Goal: Task Accomplishment & Management: Manage account settings

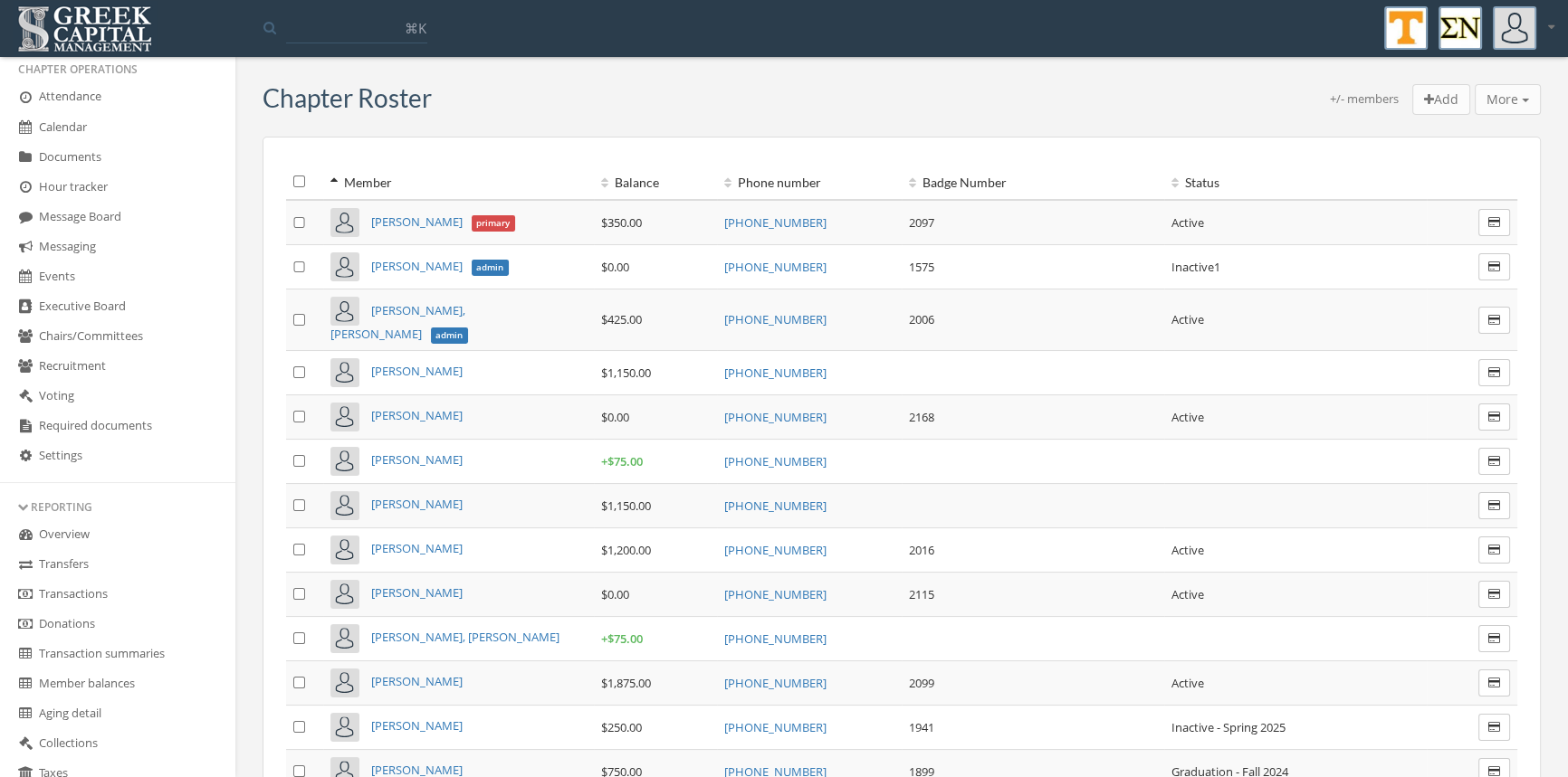
scroll to position [305, 0]
click at [119, 592] on link "Transactions" at bounding box center [118, 593] width 236 height 30
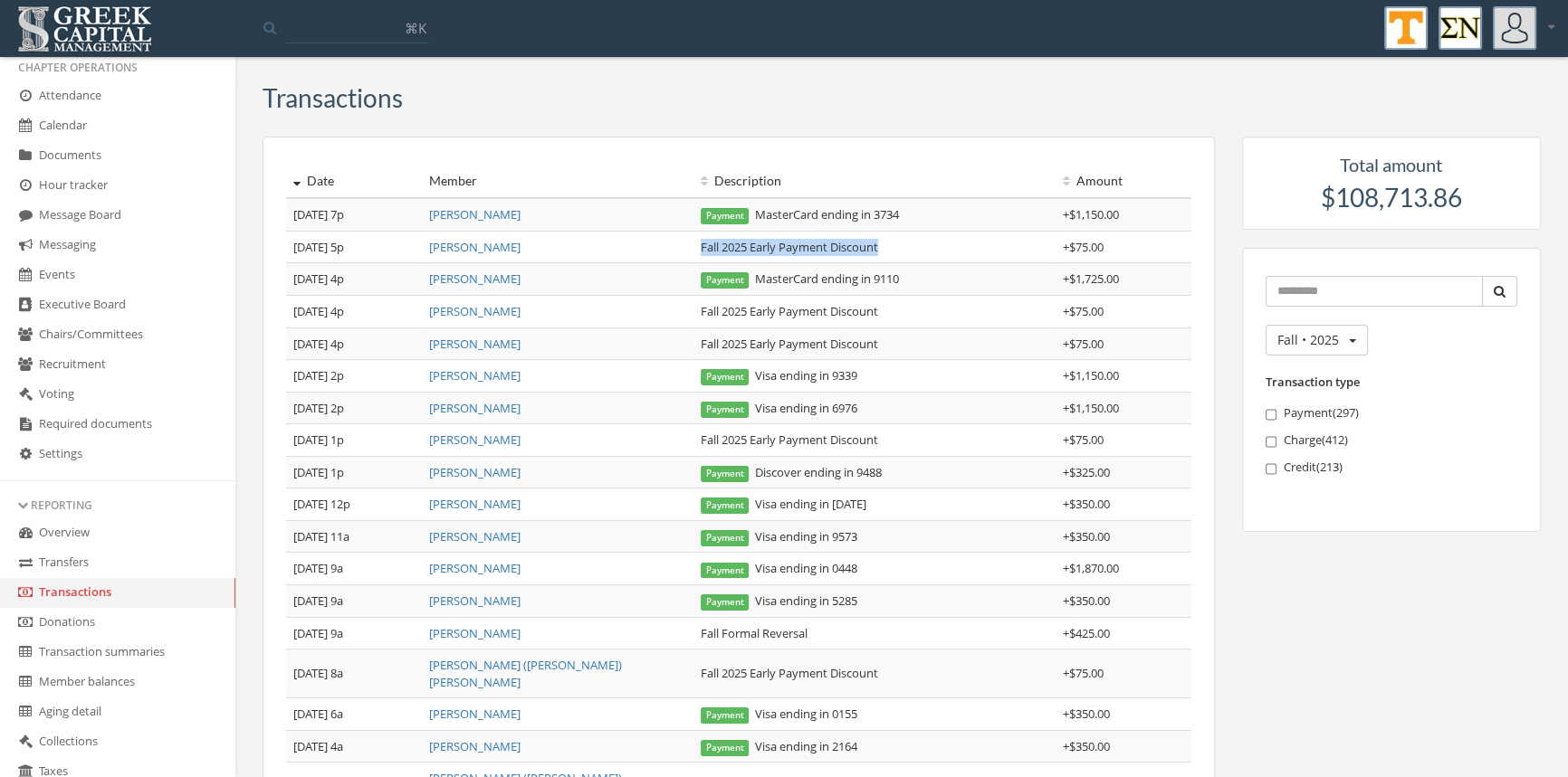
drag, startPoint x: 905, startPoint y: 247, endPoint x: 695, endPoint y: 254, distance: 210.1
click at [695, 254] on td "Fall 2025 Early Payment Discount" at bounding box center [874, 247] width 363 height 33
copy td "Fall 2025 Early Payment Discount"
click at [484, 216] on link "[PERSON_NAME]" at bounding box center [475, 215] width 91 height 16
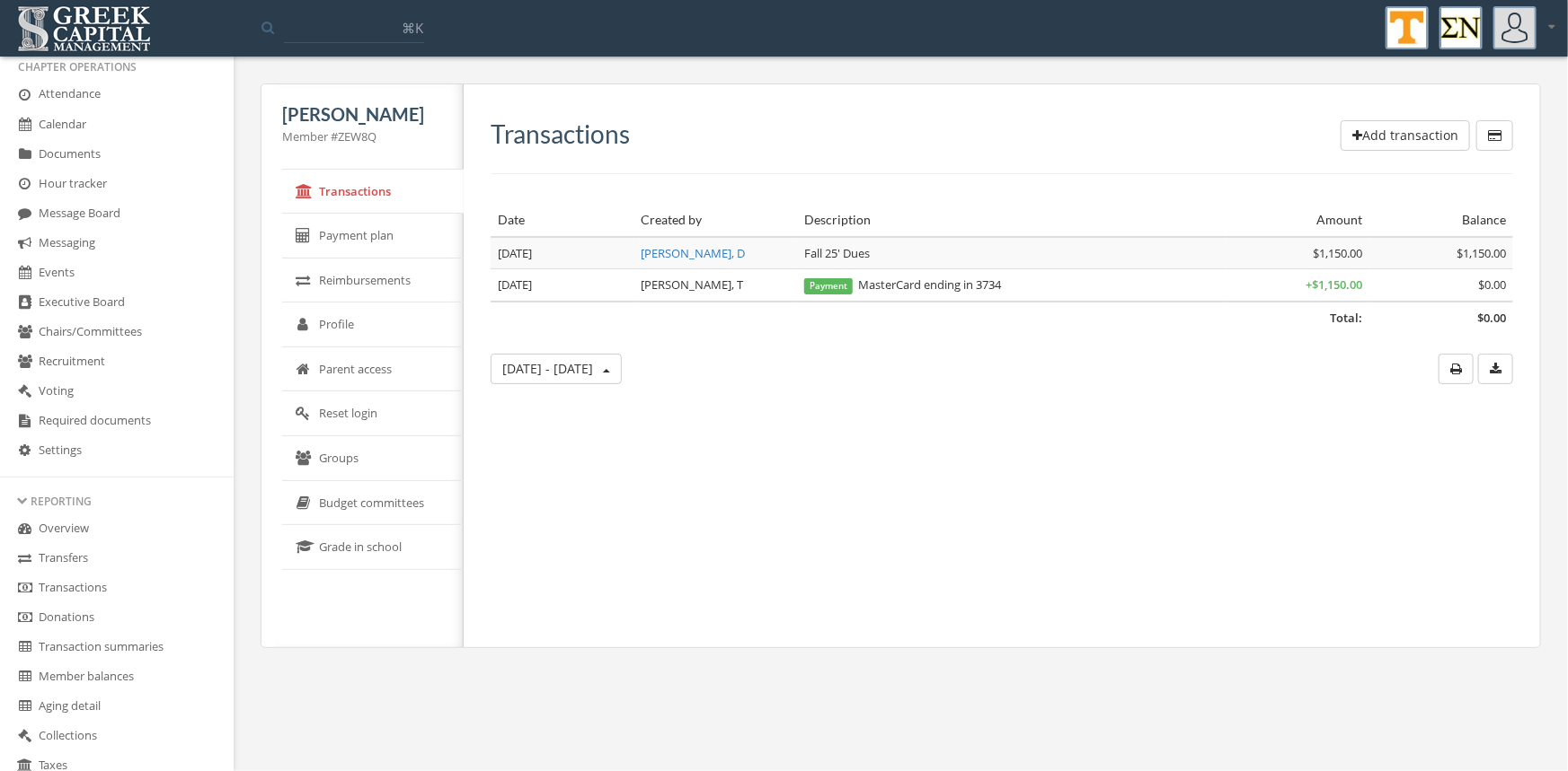
click at [1385, 130] on button "Add transaction" at bounding box center [1405, 136] width 130 height 31
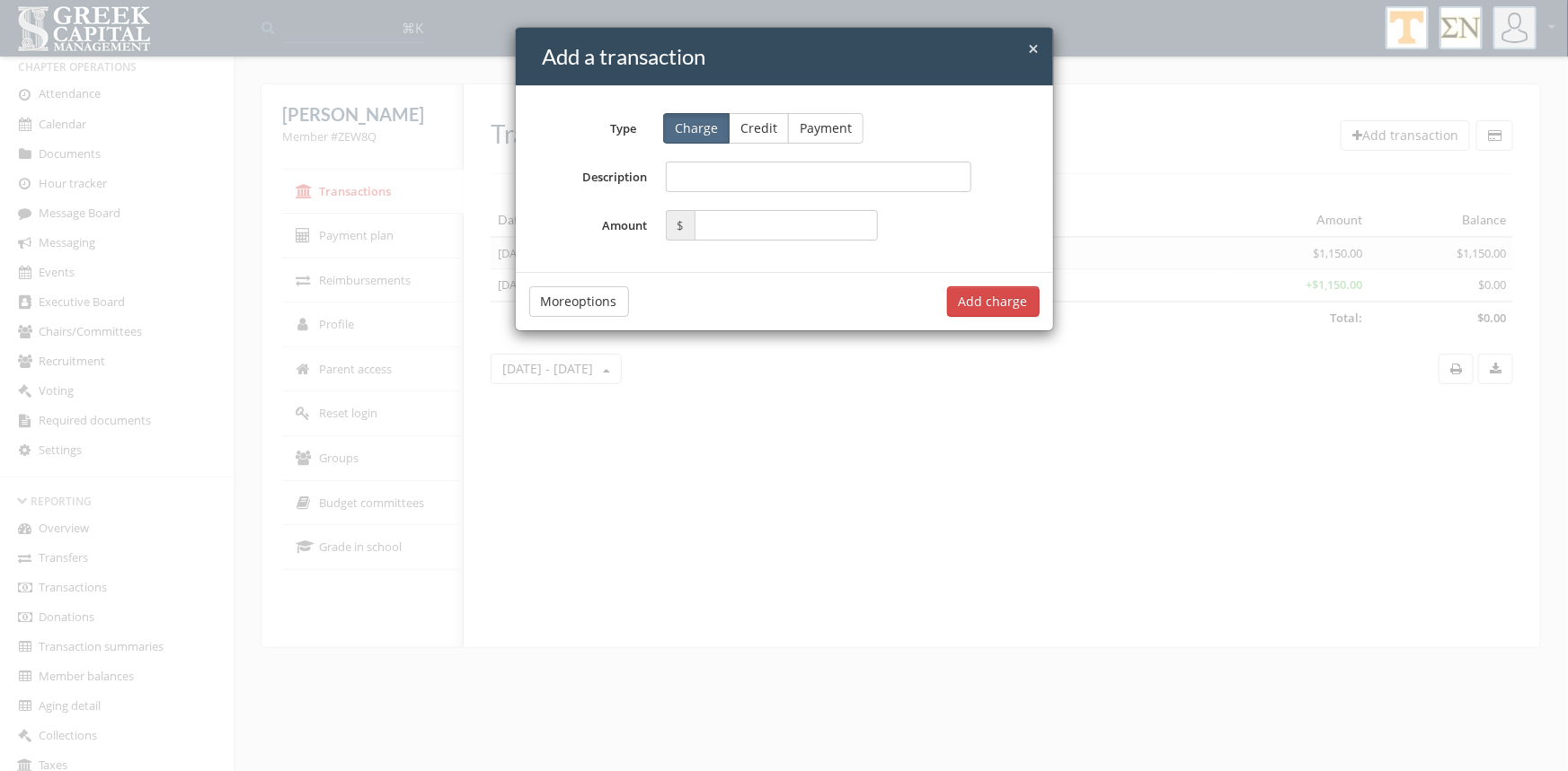
click at [755, 125] on button "Credit" at bounding box center [759, 129] width 60 height 31
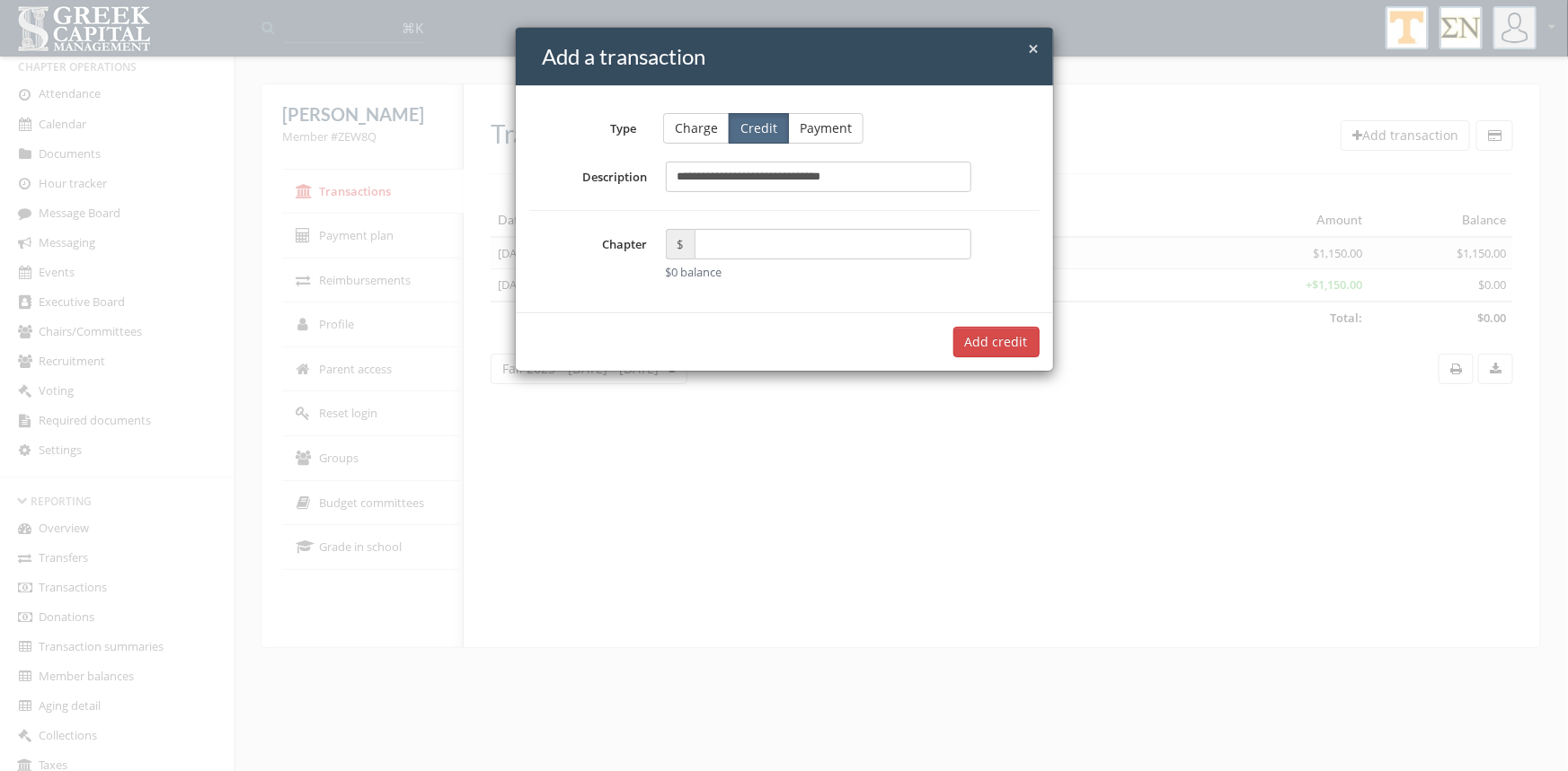
type input "**********"
click at [727, 250] on input "text" at bounding box center [833, 245] width 277 height 31
type input "*****"
click at [960, 344] on button "Add $75.00 credit" at bounding box center [974, 342] width 130 height 31
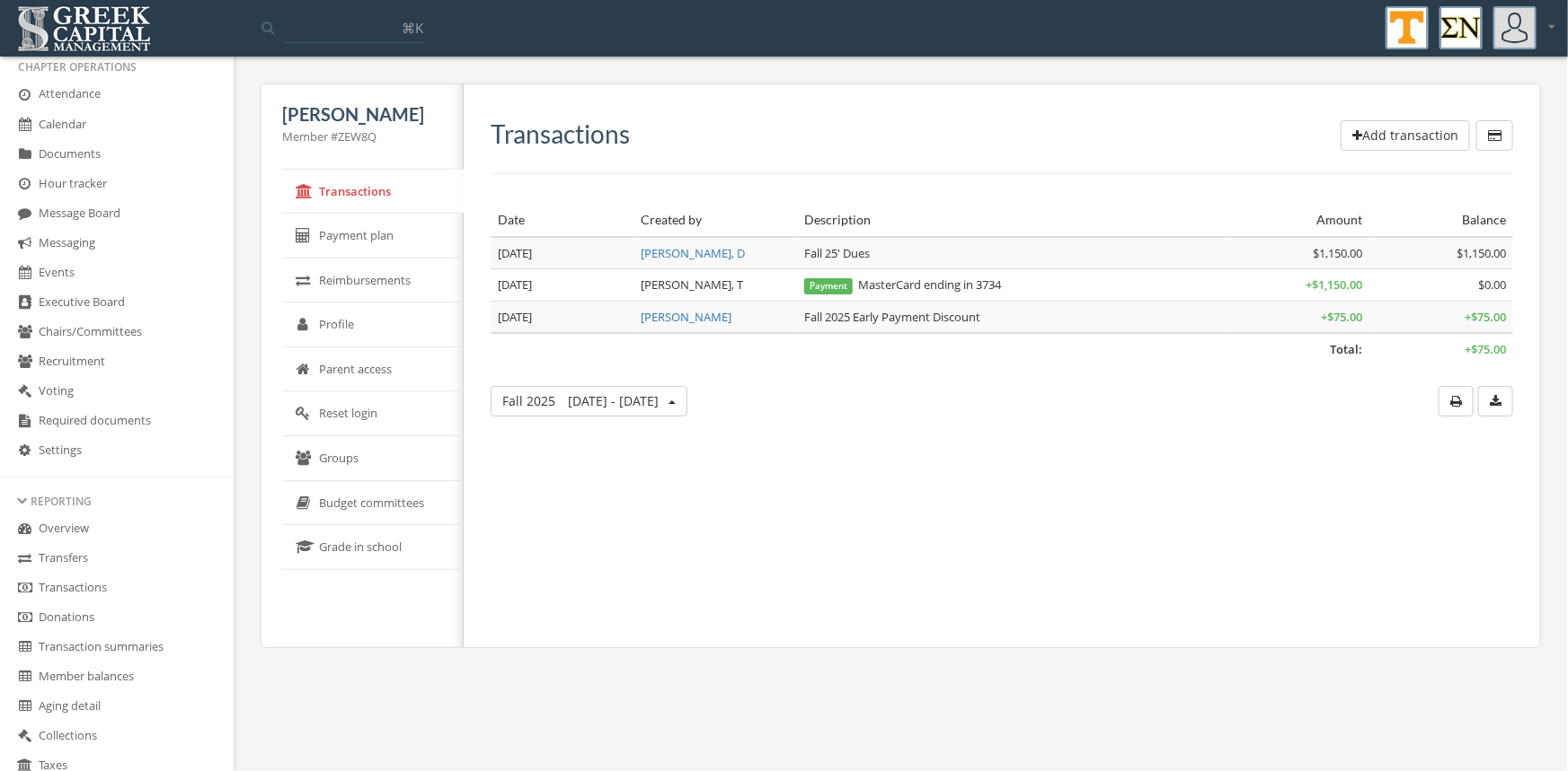
click at [89, 583] on link "Transactions" at bounding box center [117, 588] width 234 height 30
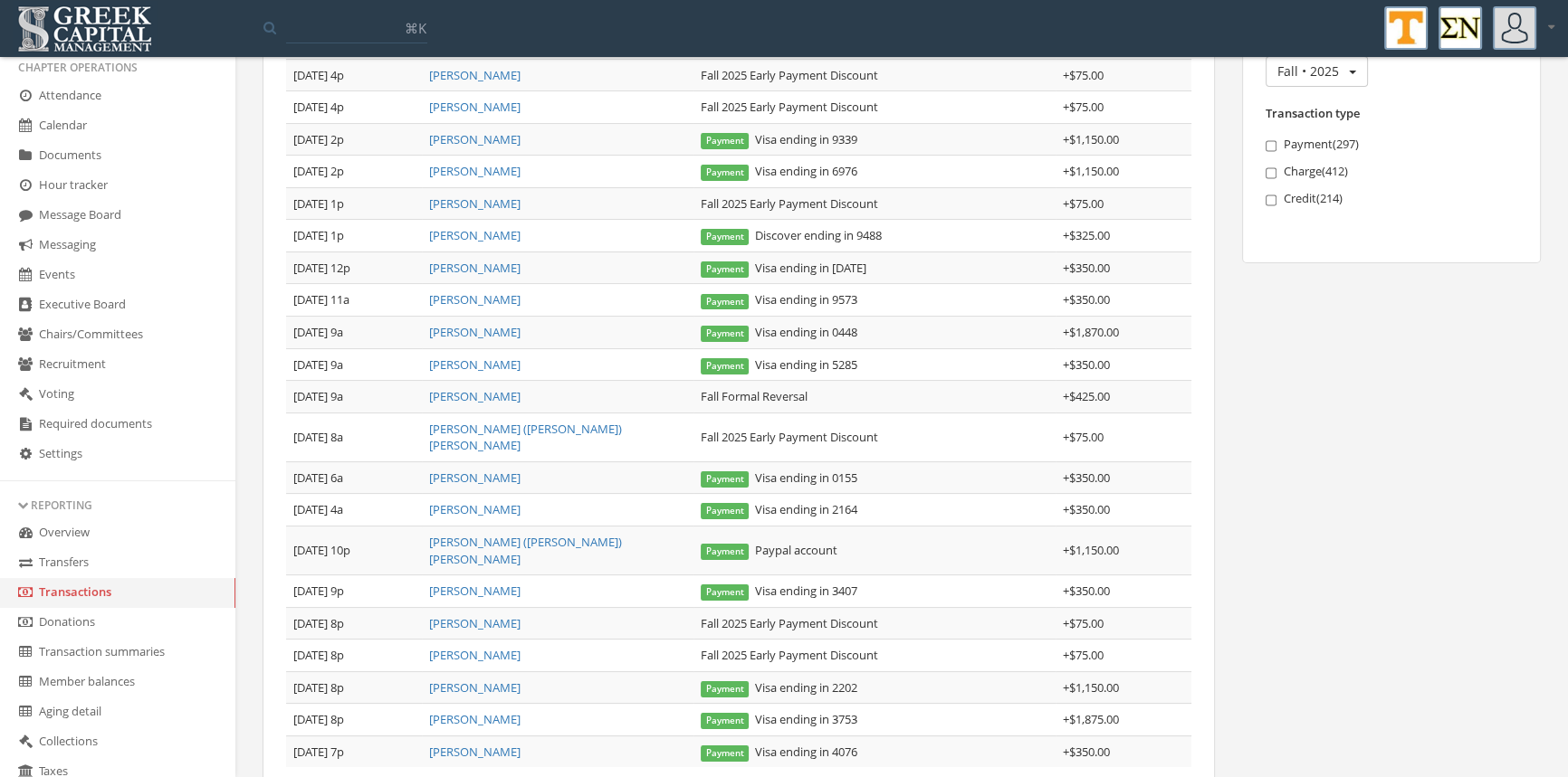
scroll to position [265, 0]
click at [499, 332] on link "[PERSON_NAME]" at bounding box center [475, 336] width 91 height 16
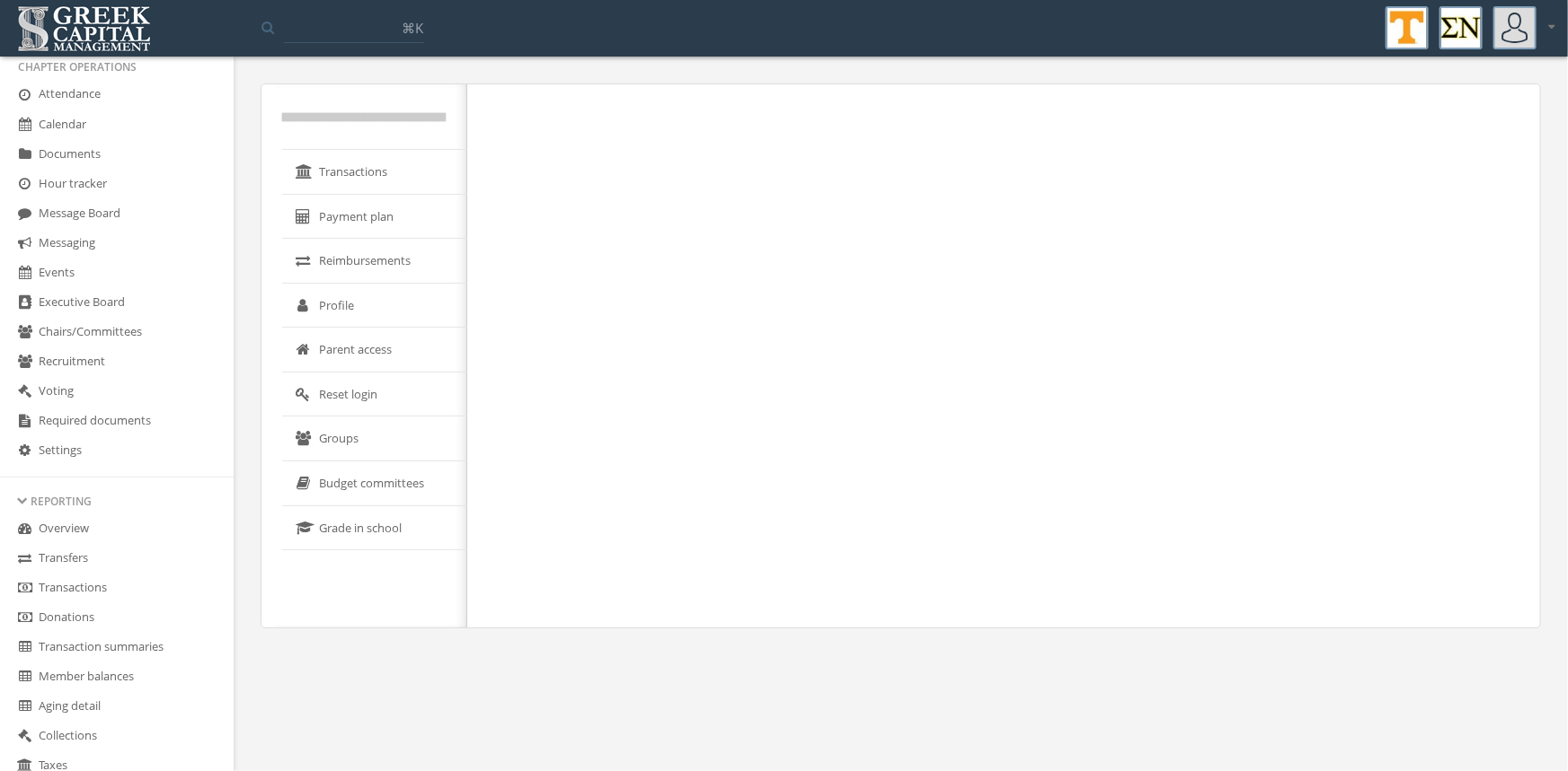
click at [68, 555] on link "Transfers" at bounding box center [117, 559] width 234 height 30
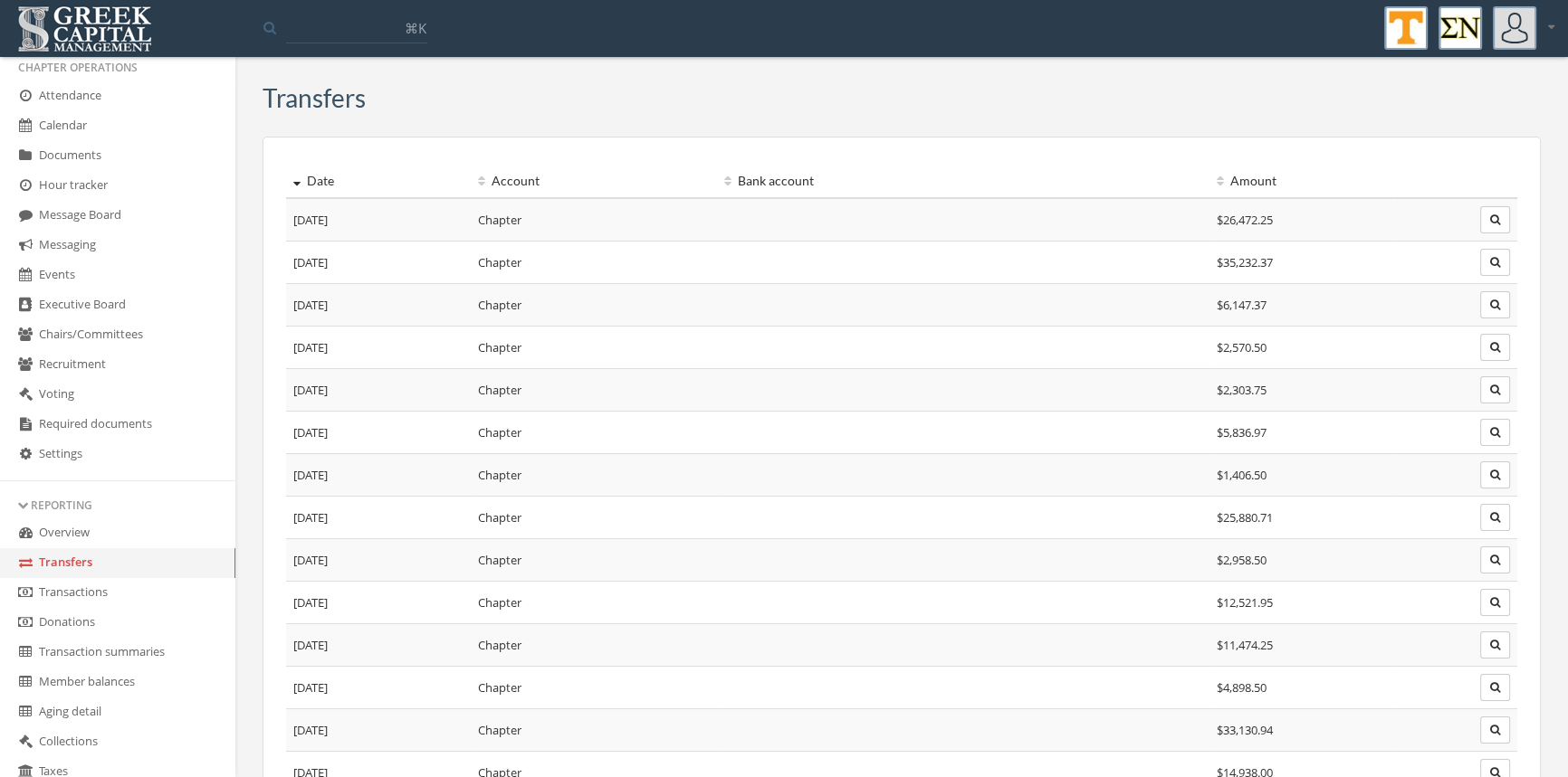
click at [99, 593] on link "Transactions" at bounding box center [118, 593] width 236 height 30
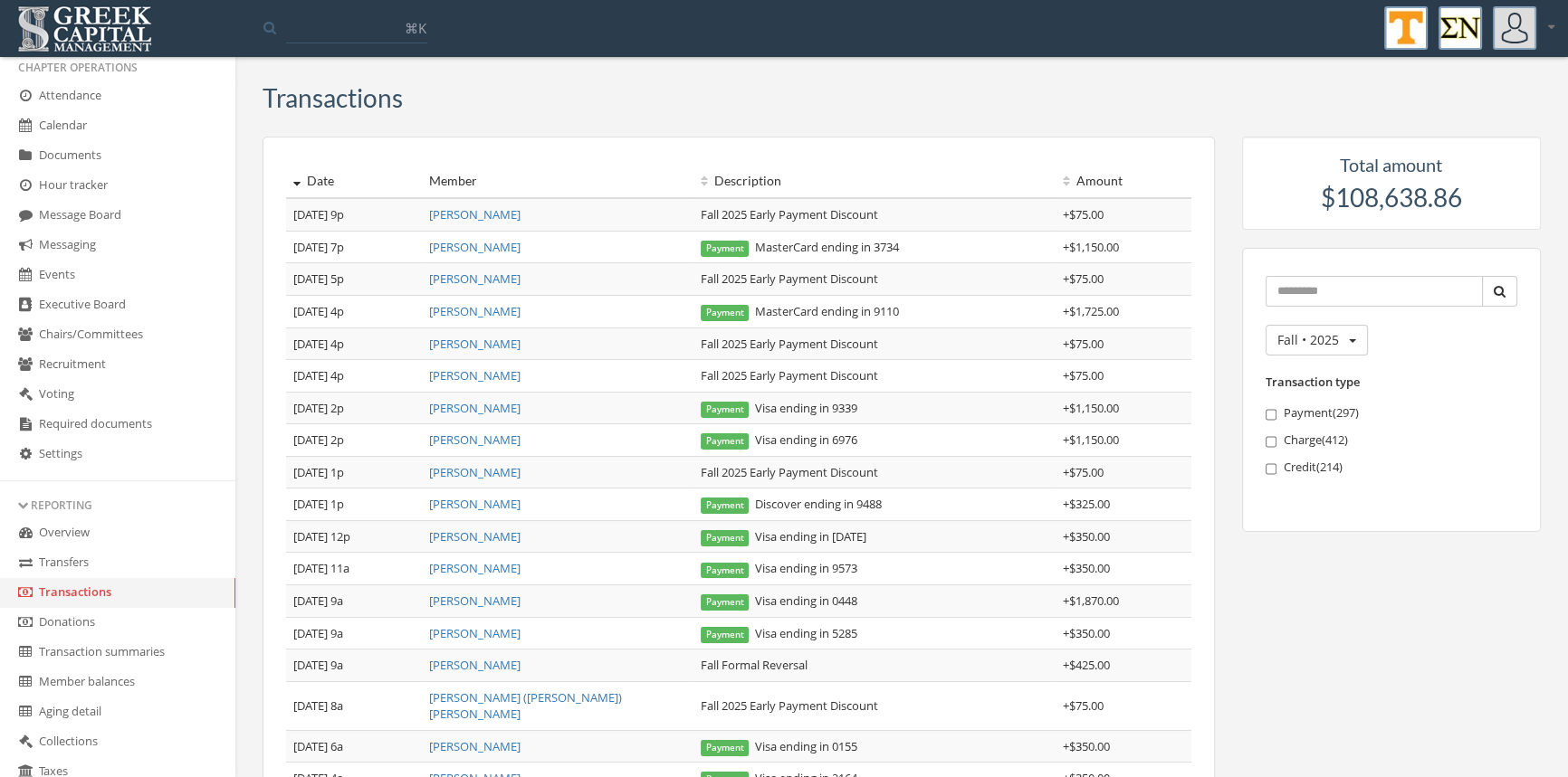
click at [493, 601] on link "[PERSON_NAME]" at bounding box center [475, 601] width 91 height 16
click at [490, 507] on link "[PERSON_NAME]" at bounding box center [475, 504] width 91 height 16
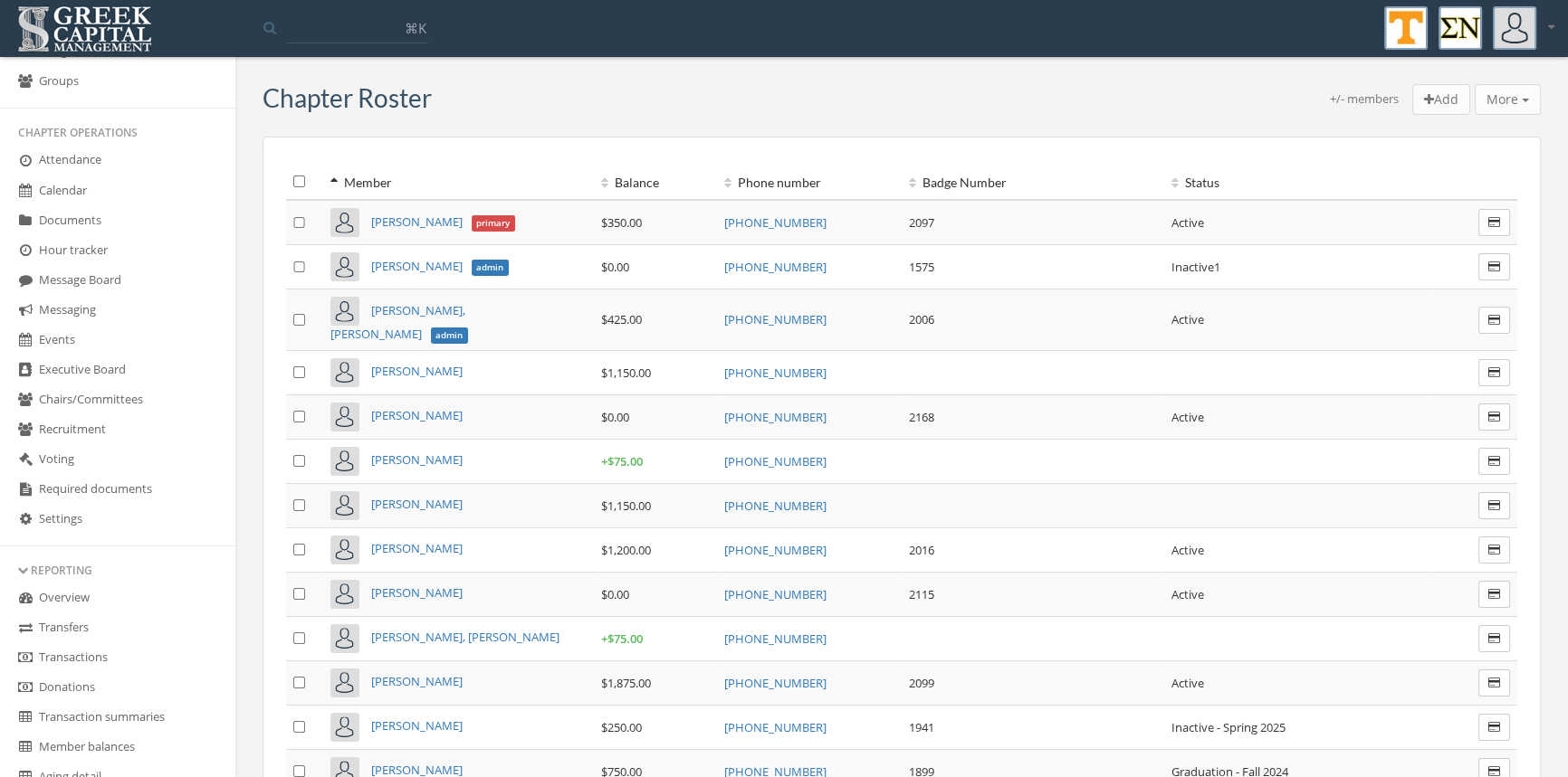
scroll to position [242, 0]
click at [118, 656] on link "Transactions" at bounding box center [118, 656] width 236 height 30
